Goal: Information Seeking & Learning: Learn about a topic

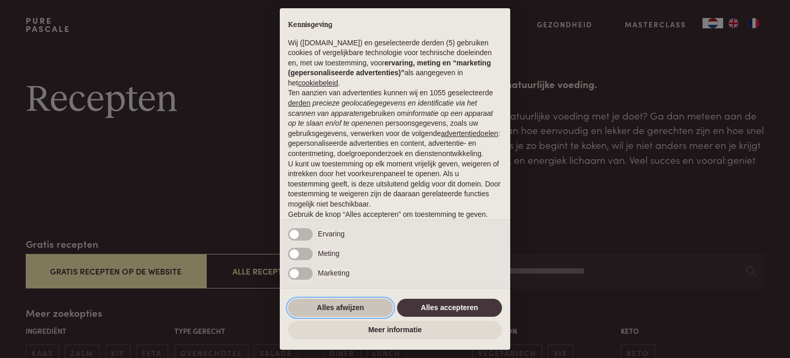
click at [354, 309] on button "Alles afwijzen" at bounding box center [340, 307] width 105 height 19
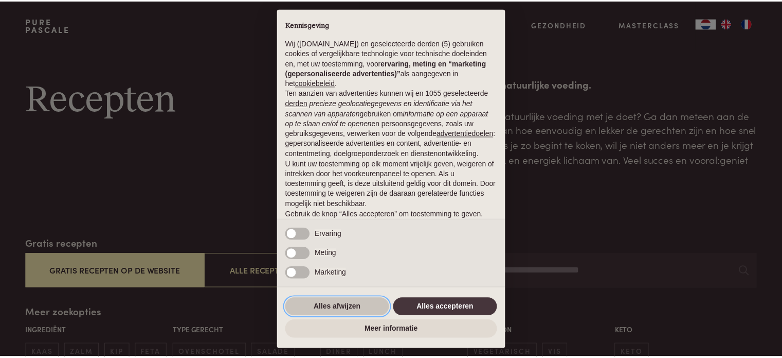
scroll to position [56, 0]
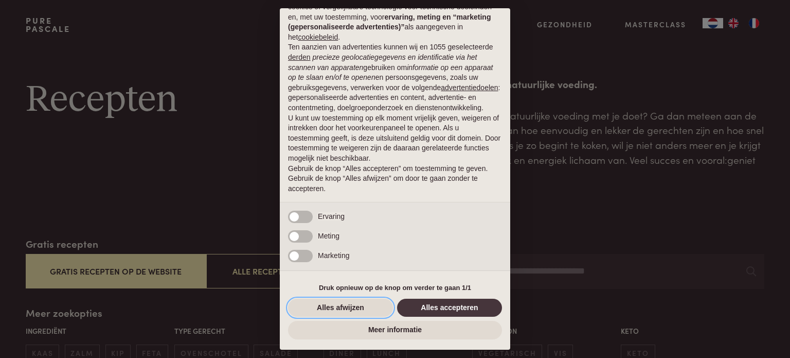
click at [363, 308] on button "Alles afwijzen" at bounding box center [340, 307] width 105 height 19
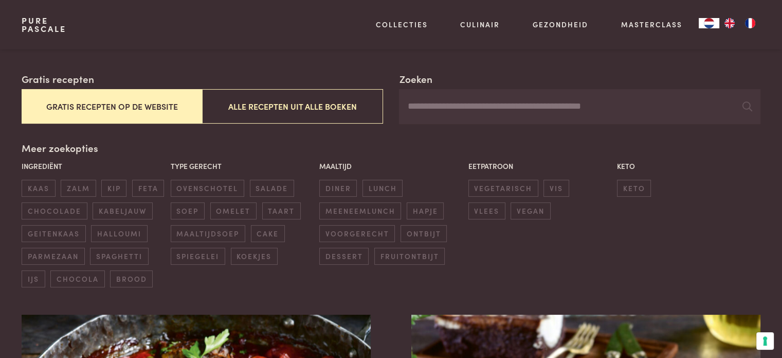
scroll to position [166, 0]
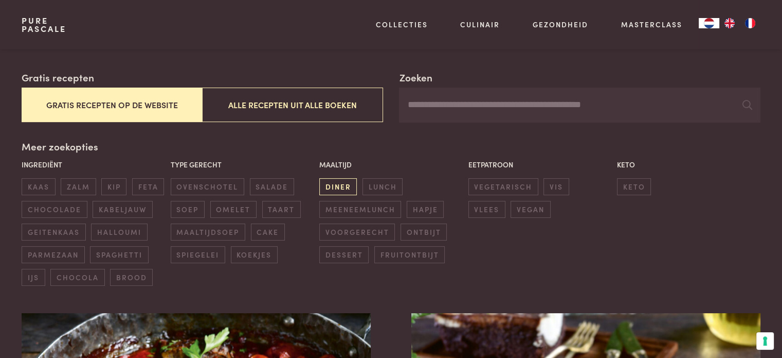
click at [342, 185] on span "diner" at bounding box center [338, 186] width 38 height 17
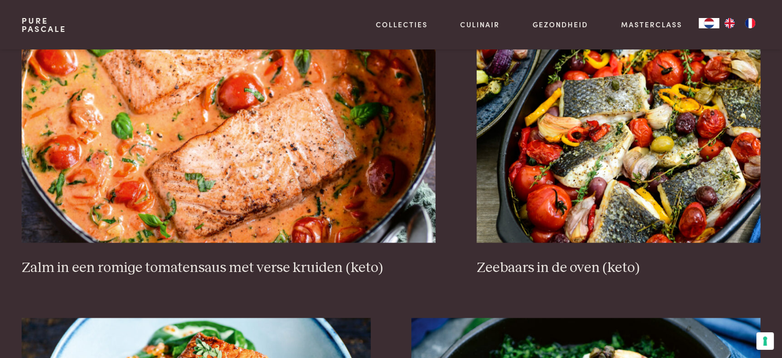
scroll to position [1005, 0]
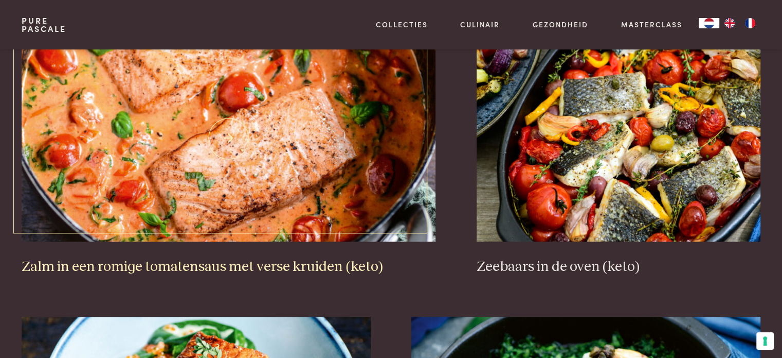
click at [327, 171] on img at bounding box center [229, 138] width 414 height 206
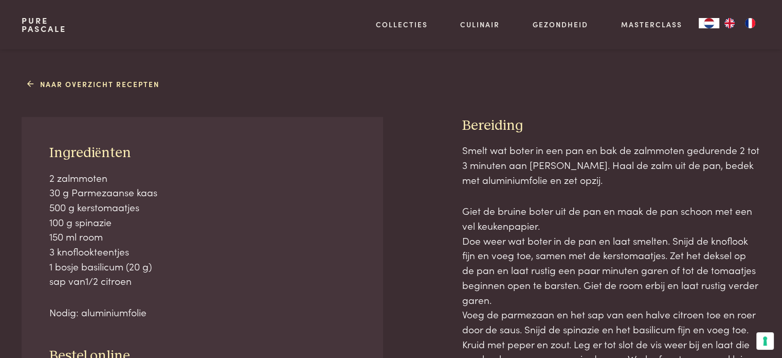
scroll to position [494, 0]
